Goal: Download file/media

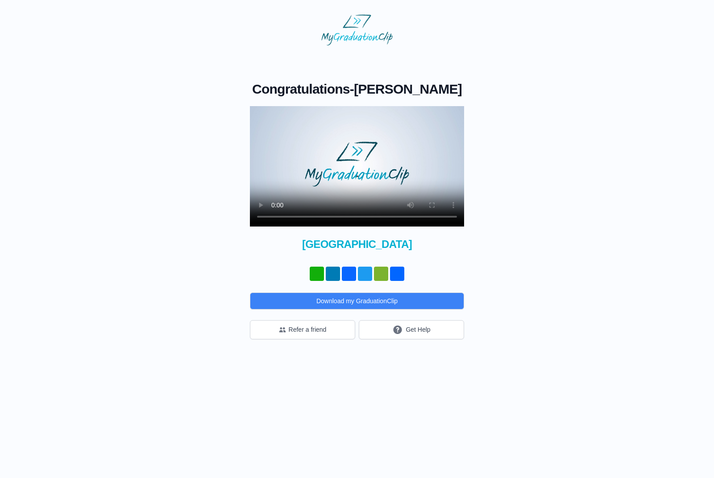
click at [355, 184] on video at bounding box center [357, 166] width 214 height 120
click at [348, 187] on video at bounding box center [357, 166] width 214 height 120
click at [356, 185] on video at bounding box center [357, 166] width 214 height 120
click at [361, 185] on video at bounding box center [357, 166] width 214 height 120
click at [420, 144] on video at bounding box center [357, 166] width 214 height 120
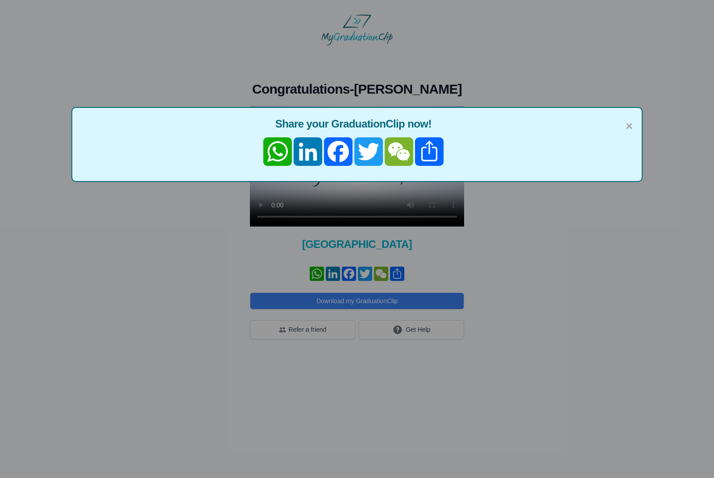
click at [628, 128] on span "×" at bounding box center [628, 126] width 7 height 19
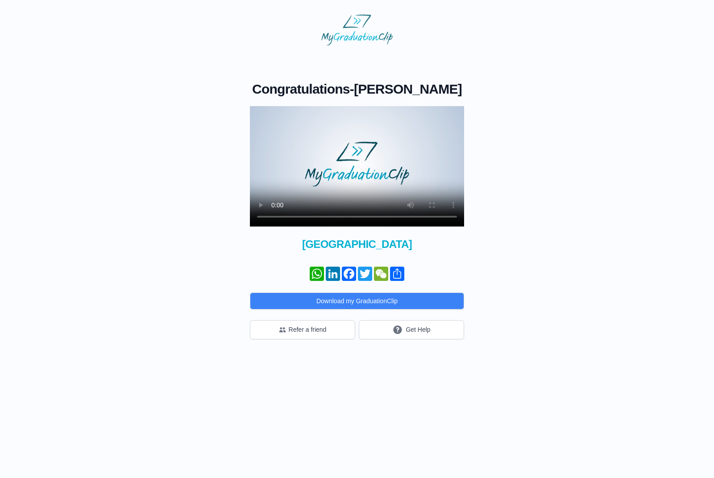
click at [418, 310] on button "Download my GraduationClip" at bounding box center [357, 301] width 214 height 17
